Goal: Transaction & Acquisition: Purchase product/service

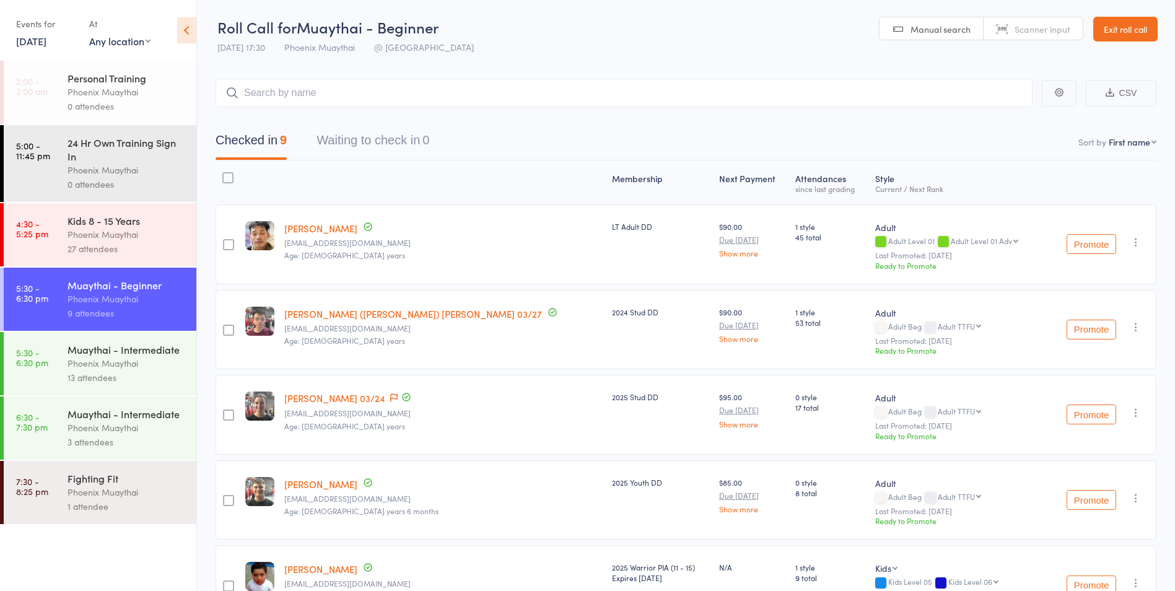
click at [179, 227] on div "Phoenix Muaythai" at bounding box center [127, 234] width 118 height 14
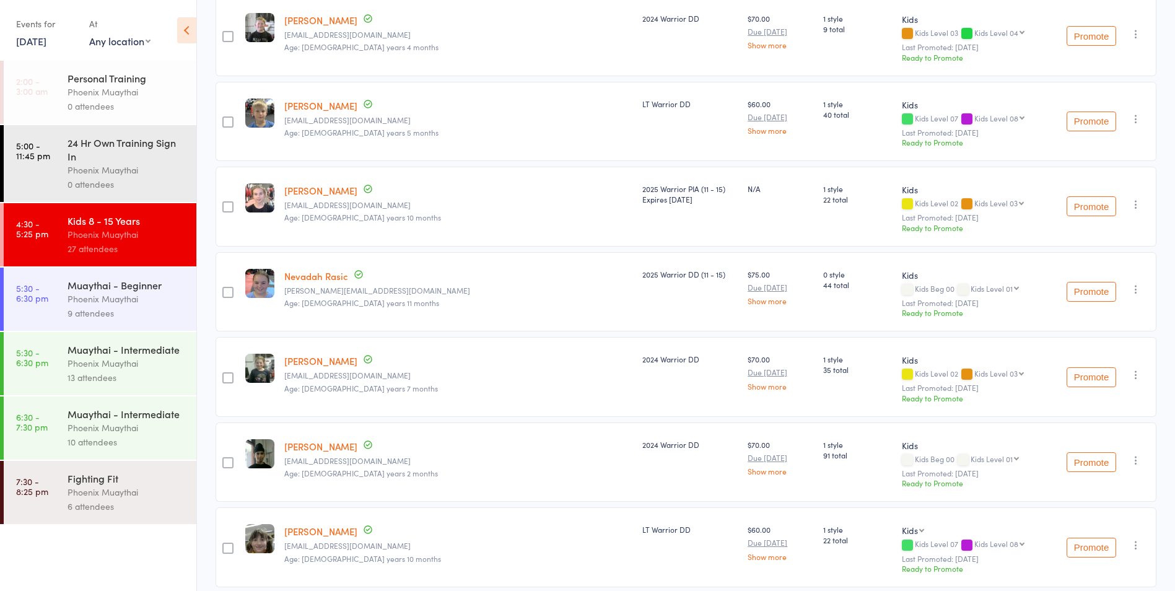
scroll to position [1549, 0]
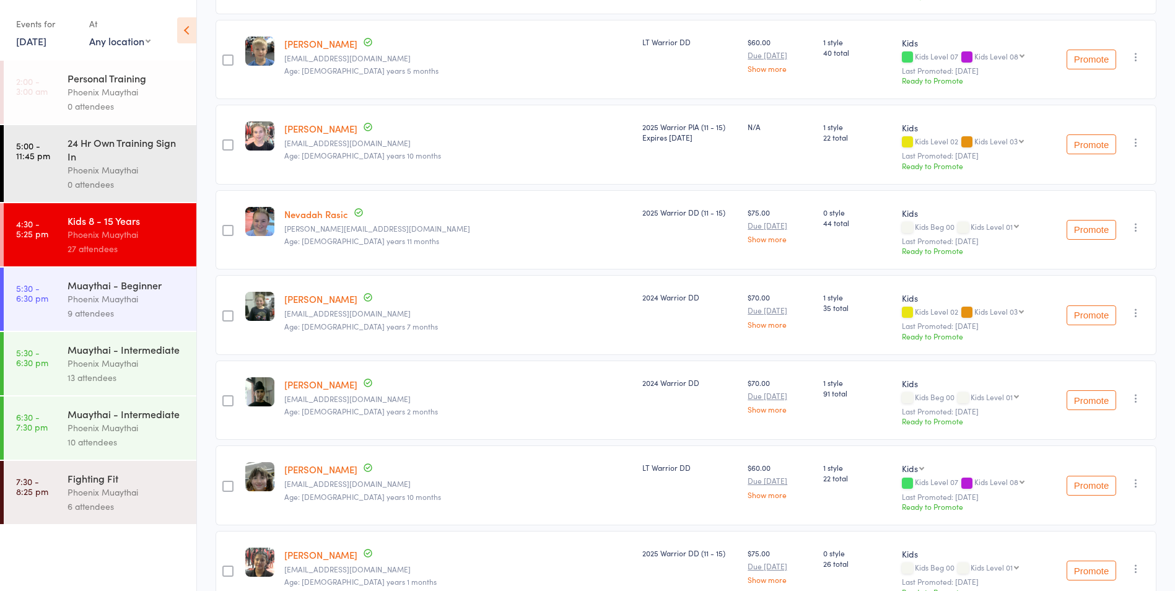
click at [460, 393] on div "[PERSON_NAME] [EMAIL_ADDRESS][DOMAIN_NAME] Age: [DEMOGRAPHIC_DATA] years 2 mont…" at bounding box center [458, 400] width 358 height 80
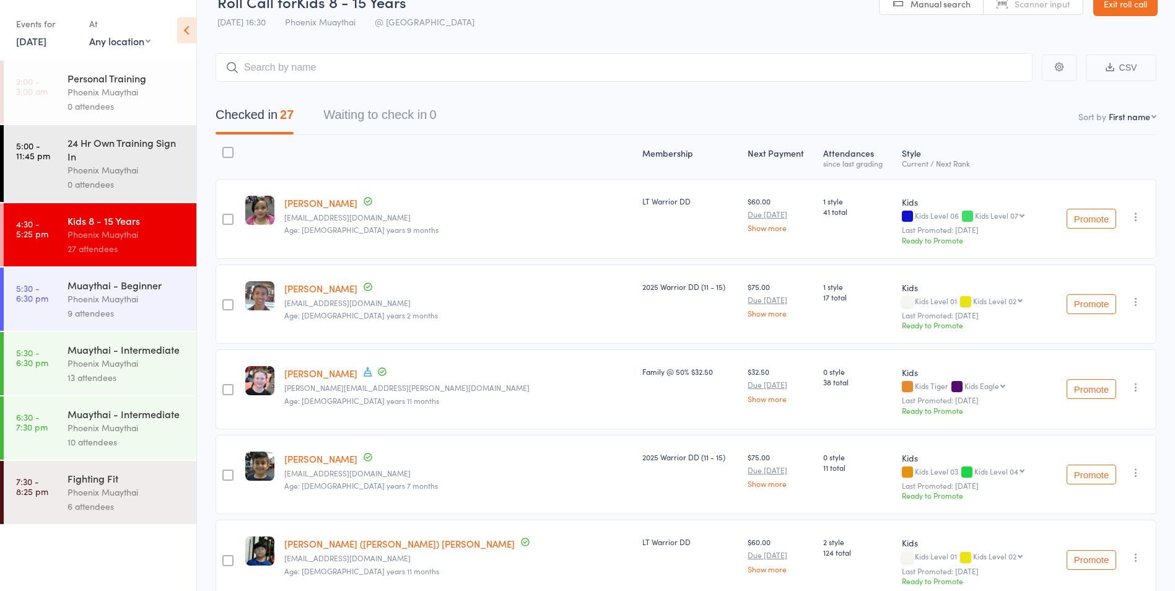
scroll to position [0, 0]
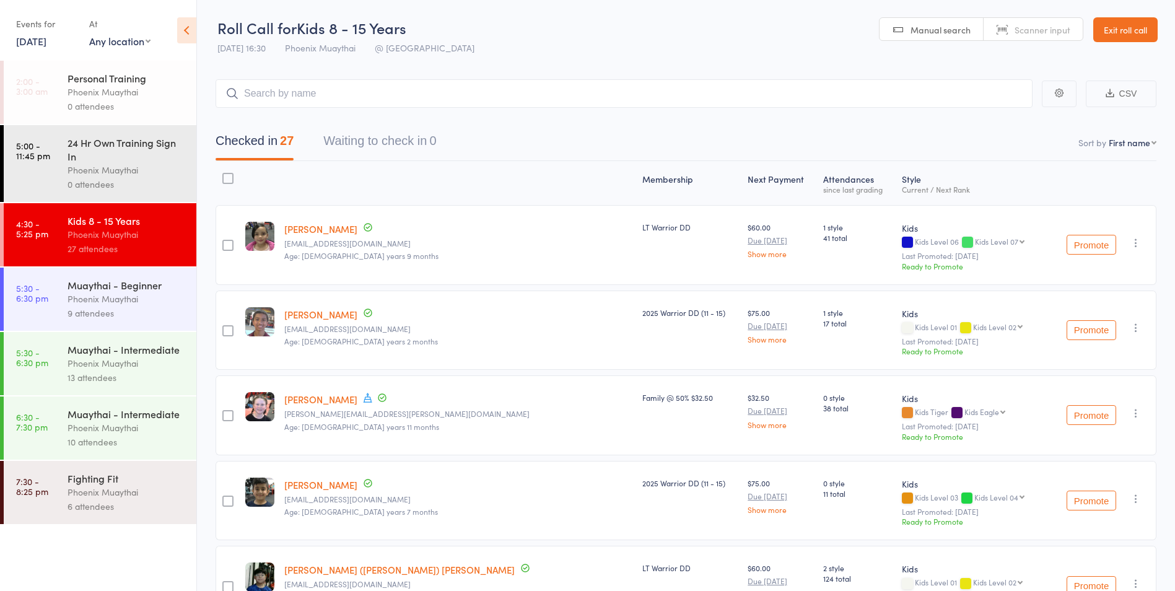
click at [671, 25] on header "Roll Call for Kids 8 - 15 Years [DATE] 16:30 Phoenix Muaythai @ Phoenix Manual …" at bounding box center [686, 30] width 978 height 61
click at [1117, 28] on link "Exit roll call" at bounding box center [1125, 29] width 64 height 25
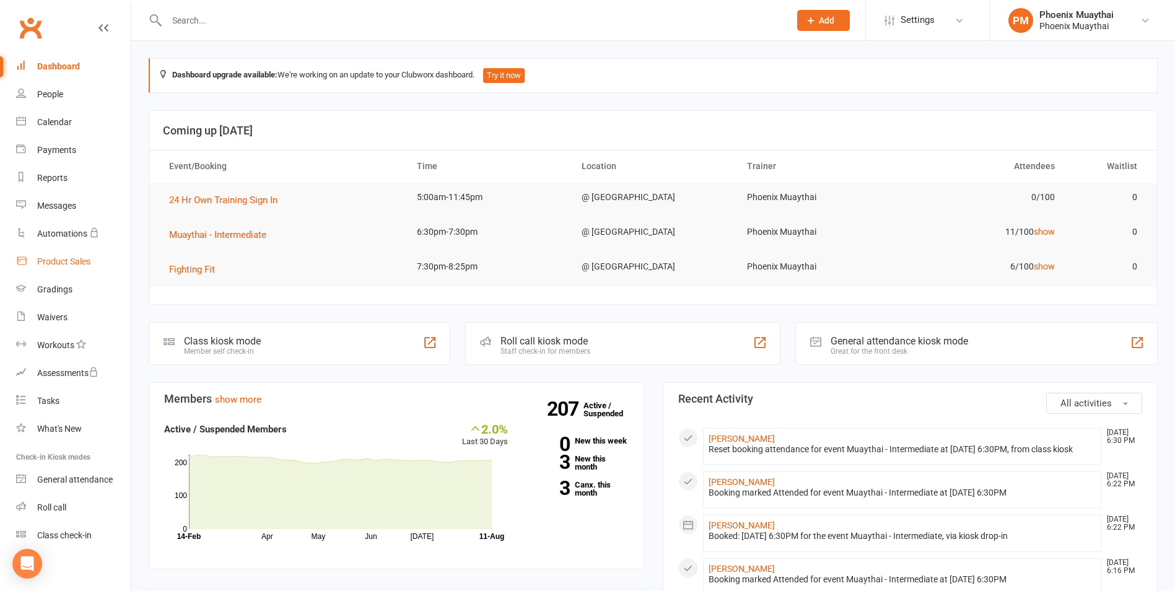
click at [97, 262] on link "Product Sales" at bounding box center [73, 262] width 115 height 28
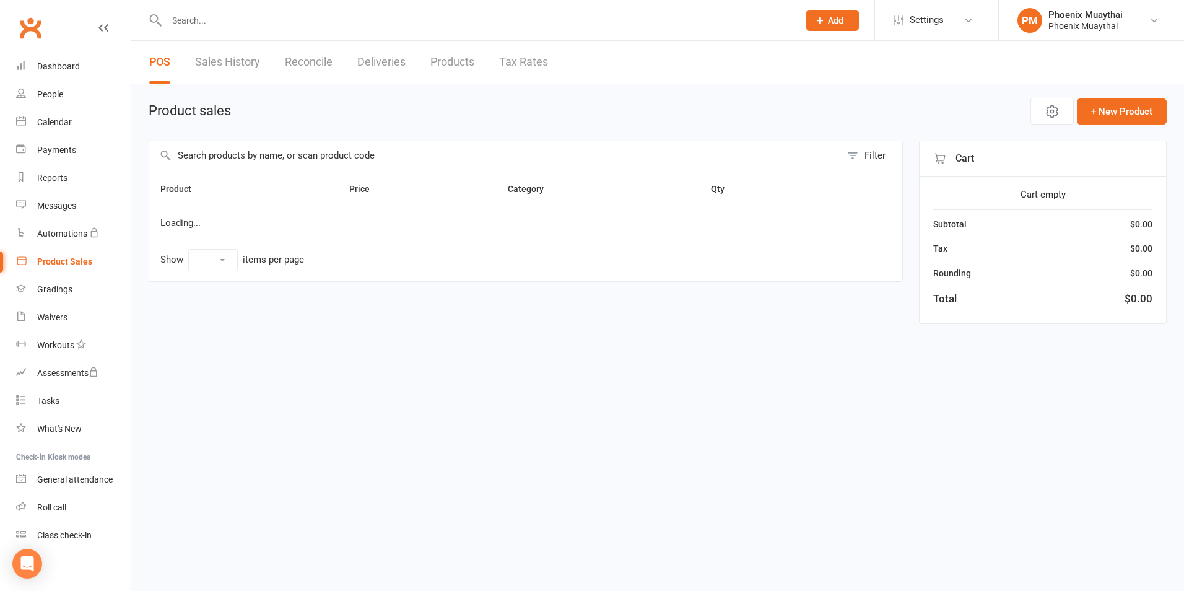
select select "100"
click at [277, 157] on input "text" at bounding box center [495, 155] width 692 height 28
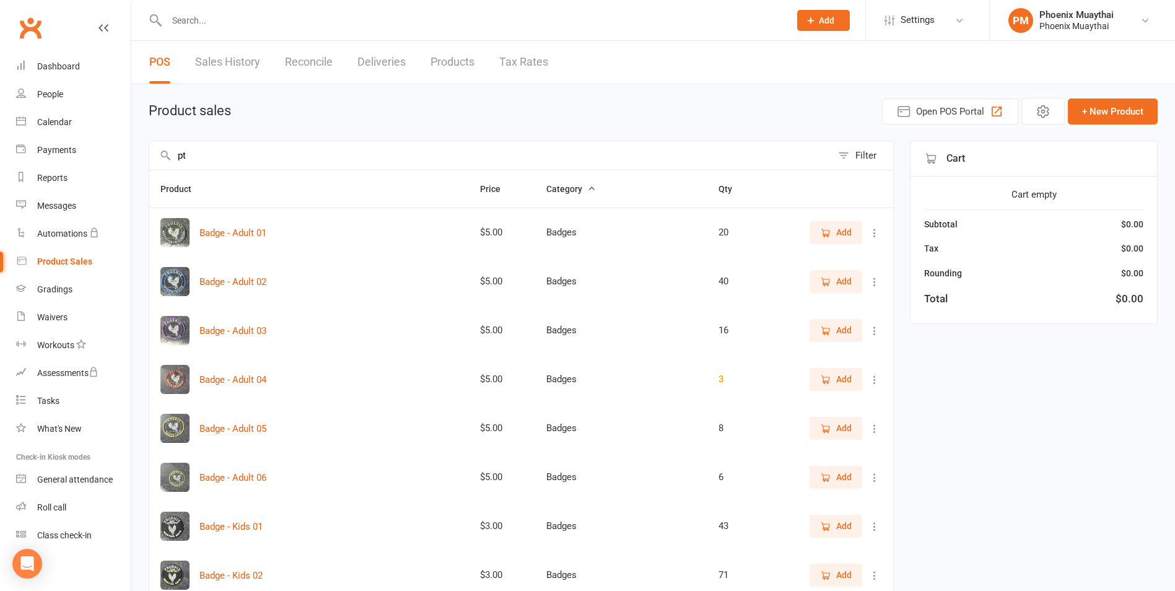
type input "pt"
